Goal: Find specific page/section: Find specific page/section

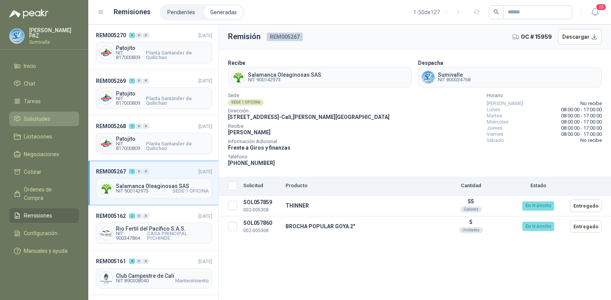
click at [43, 112] on link "Solicitudes" at bounding box center [44, 119] width 70 height 15
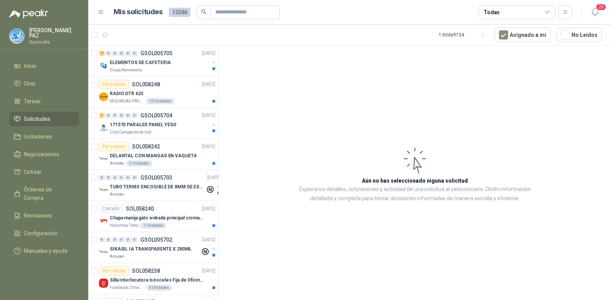
click at [500, 8] on div "Todas" at bounding box center [517, 12] width 77 height 14
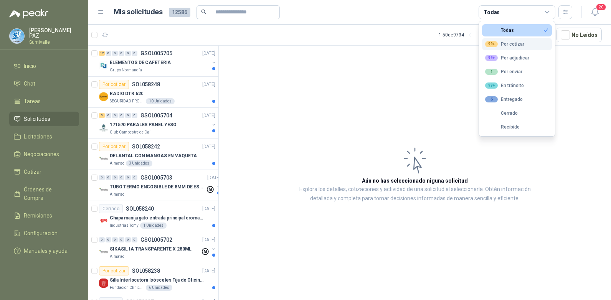
click at [508, 46] on div "99+ Por cotizar" at bounding box center [504, 44] width 39 height 6
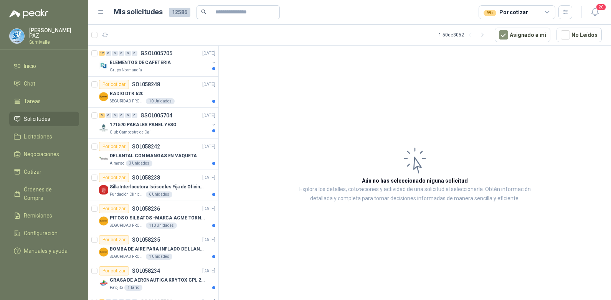
click at [521, 53] on article "Aún no has seleccionado niguna solicitud Explora los detalles, cotizaciones y a…" at bounding box center [415, 174] width 392 height 257
click at [521, 8] on button "button" at bounding box center [565, 12] width 14 height 14
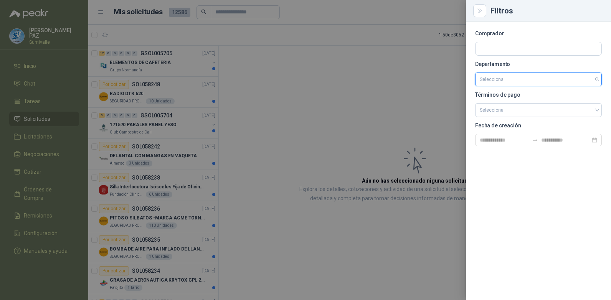
click at [521, 81] on input "search" at bounding box center [538, 79] width 117 height 13
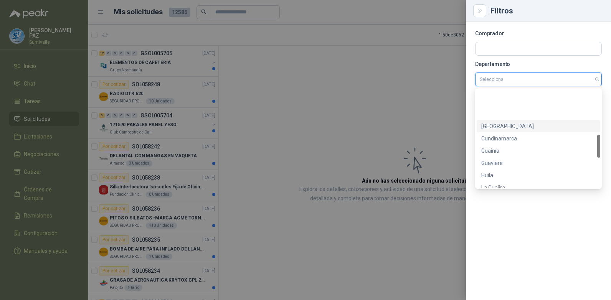
scroll to position [319, 0]
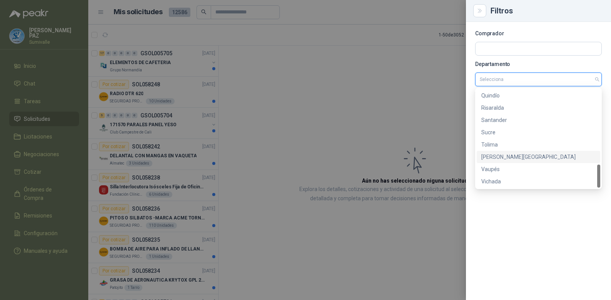
click at [511, 154] on div "[PERSON_NAME][GEOGRAPHIC_DATA]" at bounding box center [538, 157] width 114 height 8
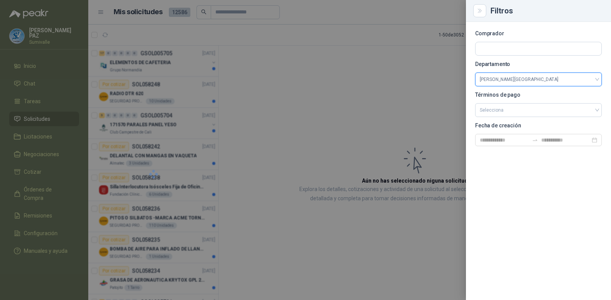
click at [414, 114] on div at bounding box center [305, 150] width 611 height 300
